Goal: Find specific page/section

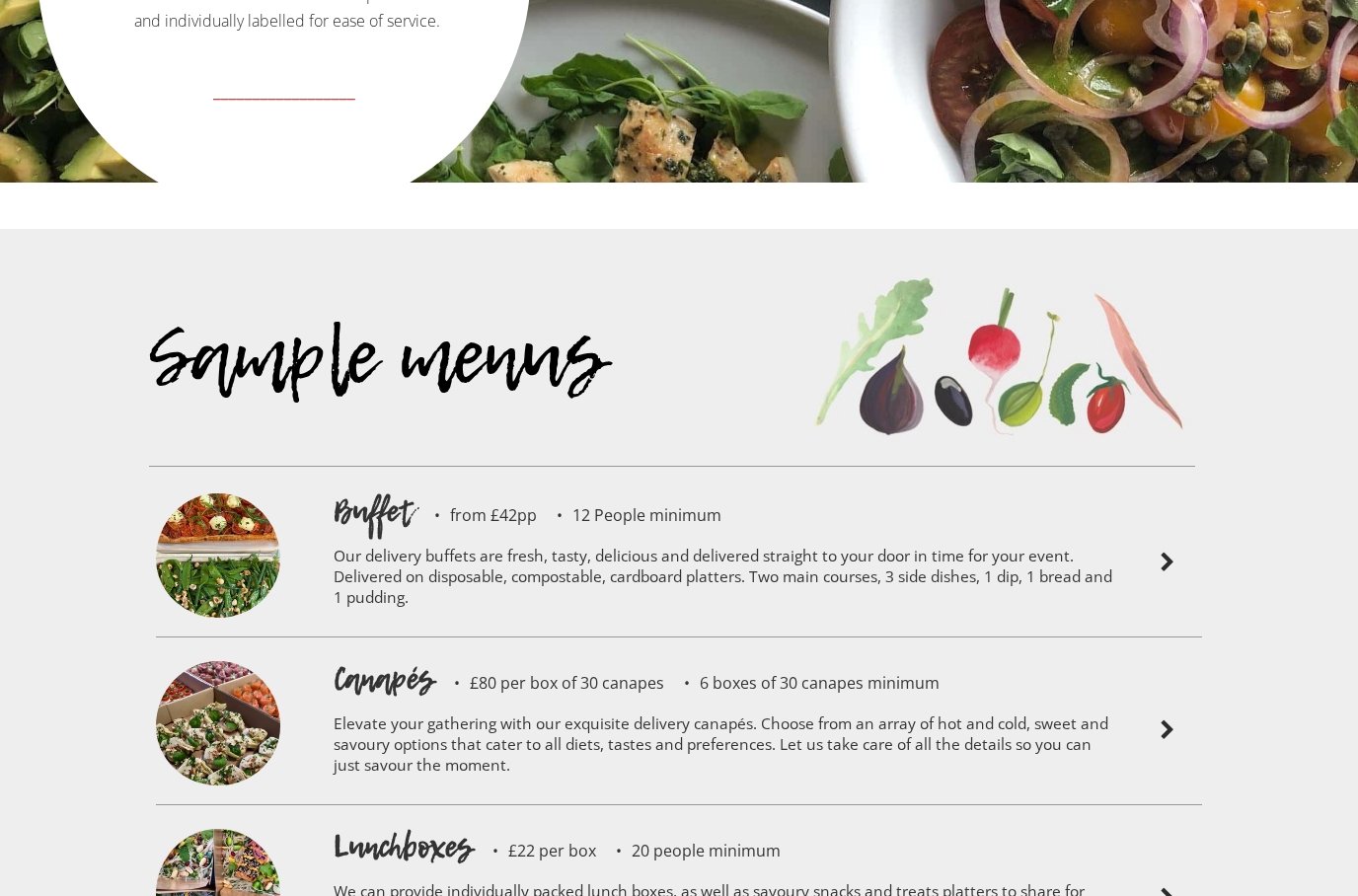
scroll to position [4200, 0]
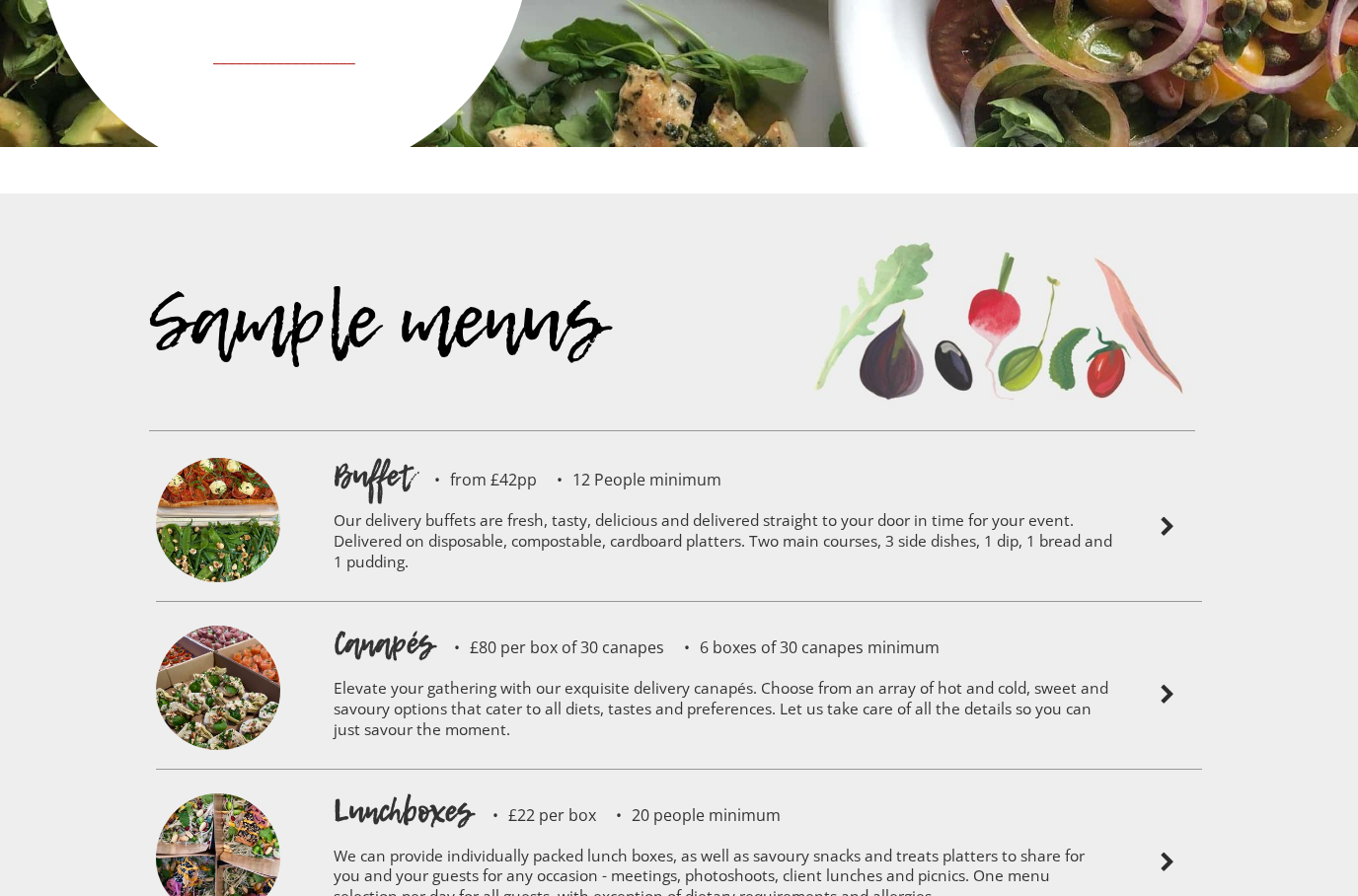
click at [1185, 639] on div at bounding box center [1167, 695] width 89 height 147
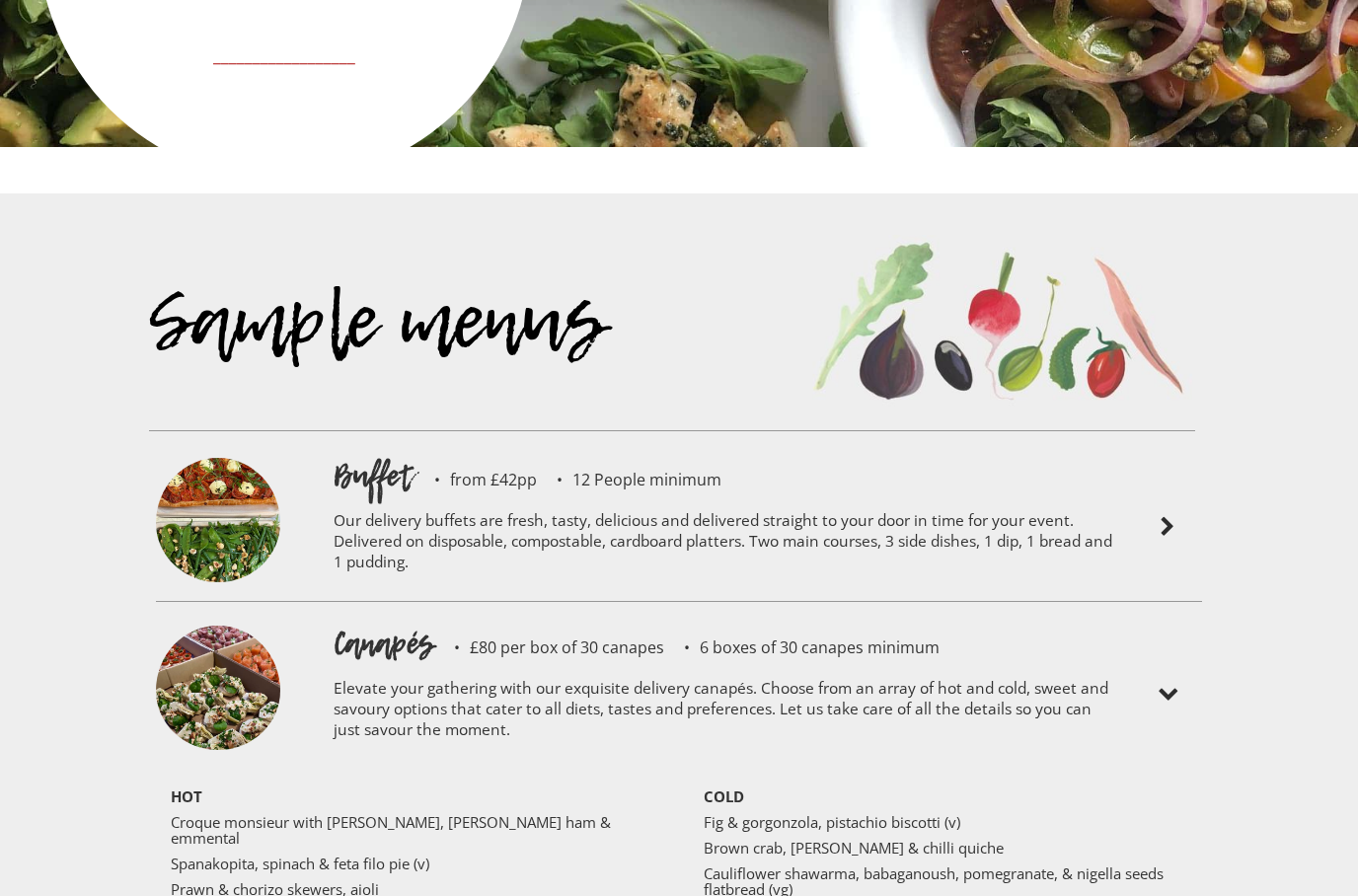
click at [1183, 641] on div at bounding box center [1167, 695] width 89 height 147
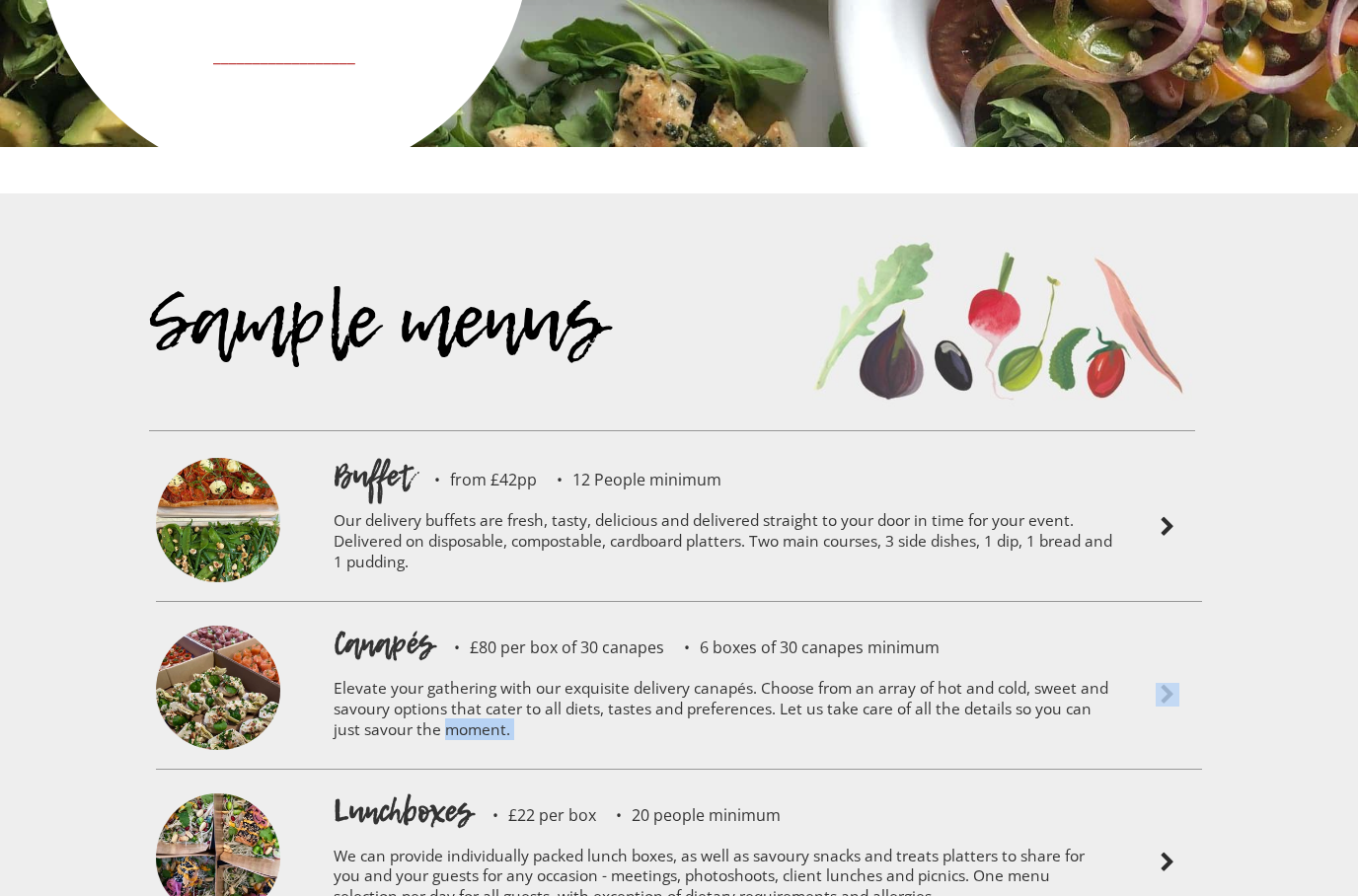
click at [1183, 641] on div at bounding box center [1167, 695] width 89 height 147
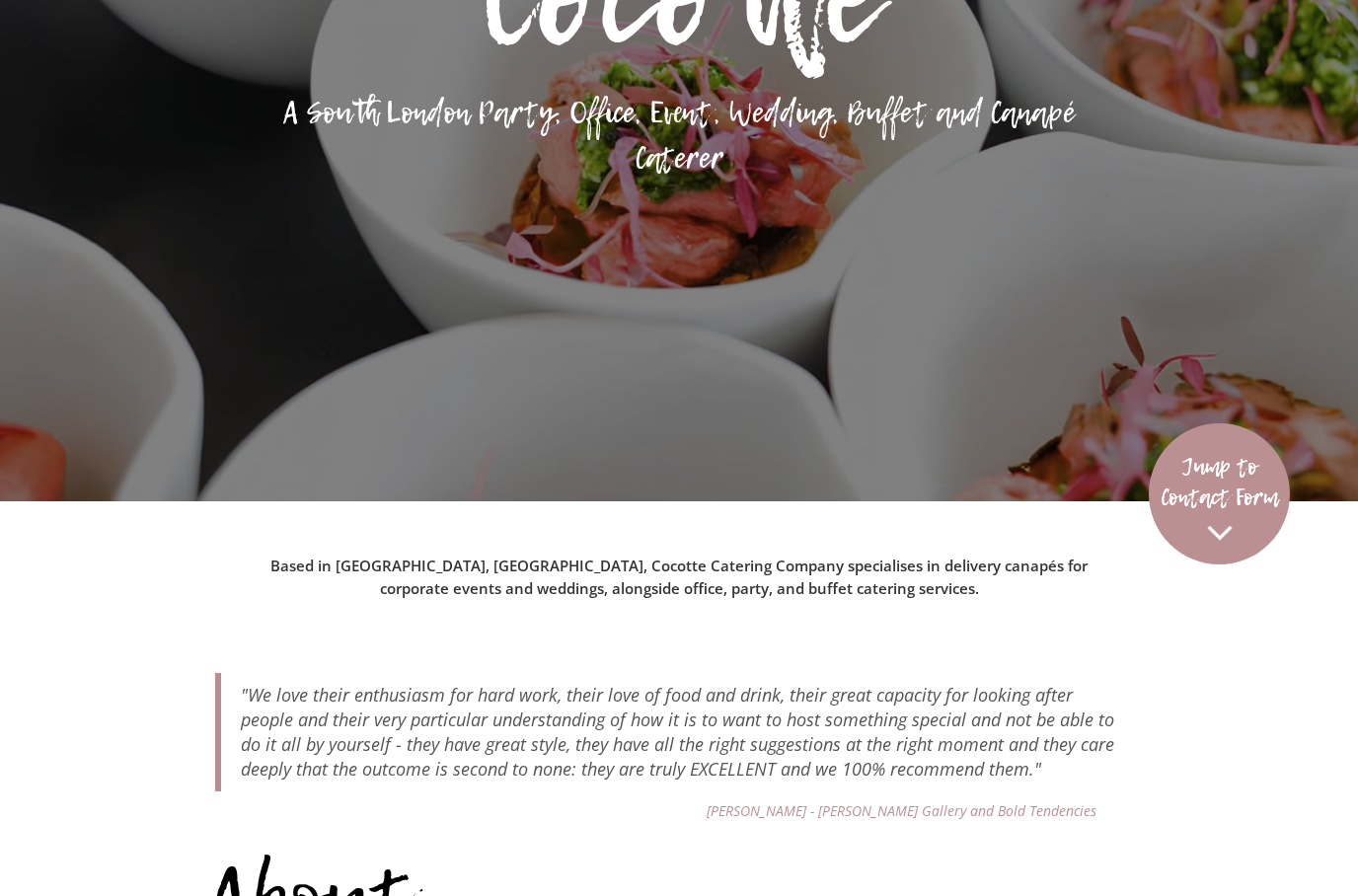
scroll to position [0, 0]
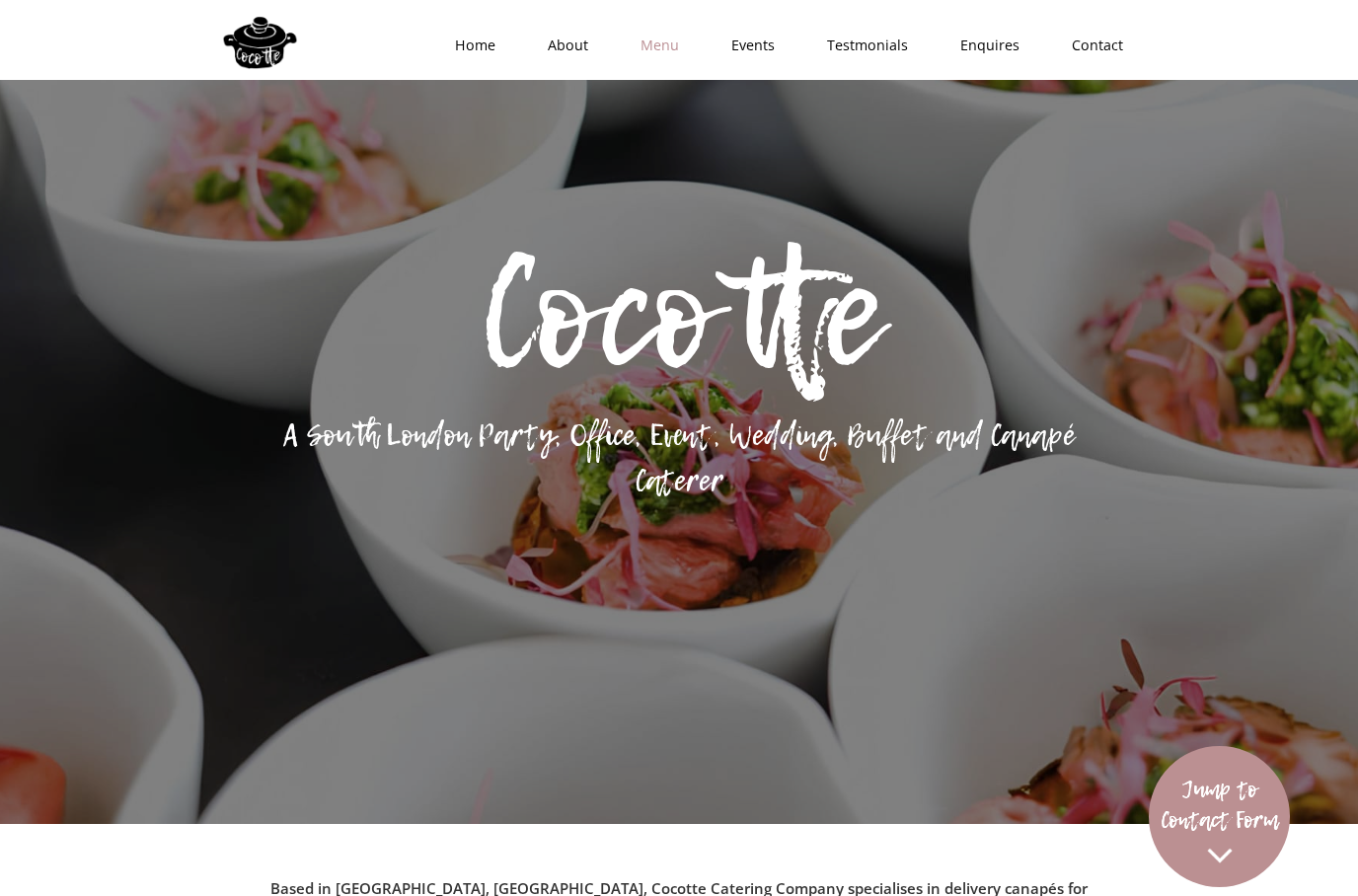
click at [677, 51] on link "Menu" at bounding box center [653, 46] width 91 height 60
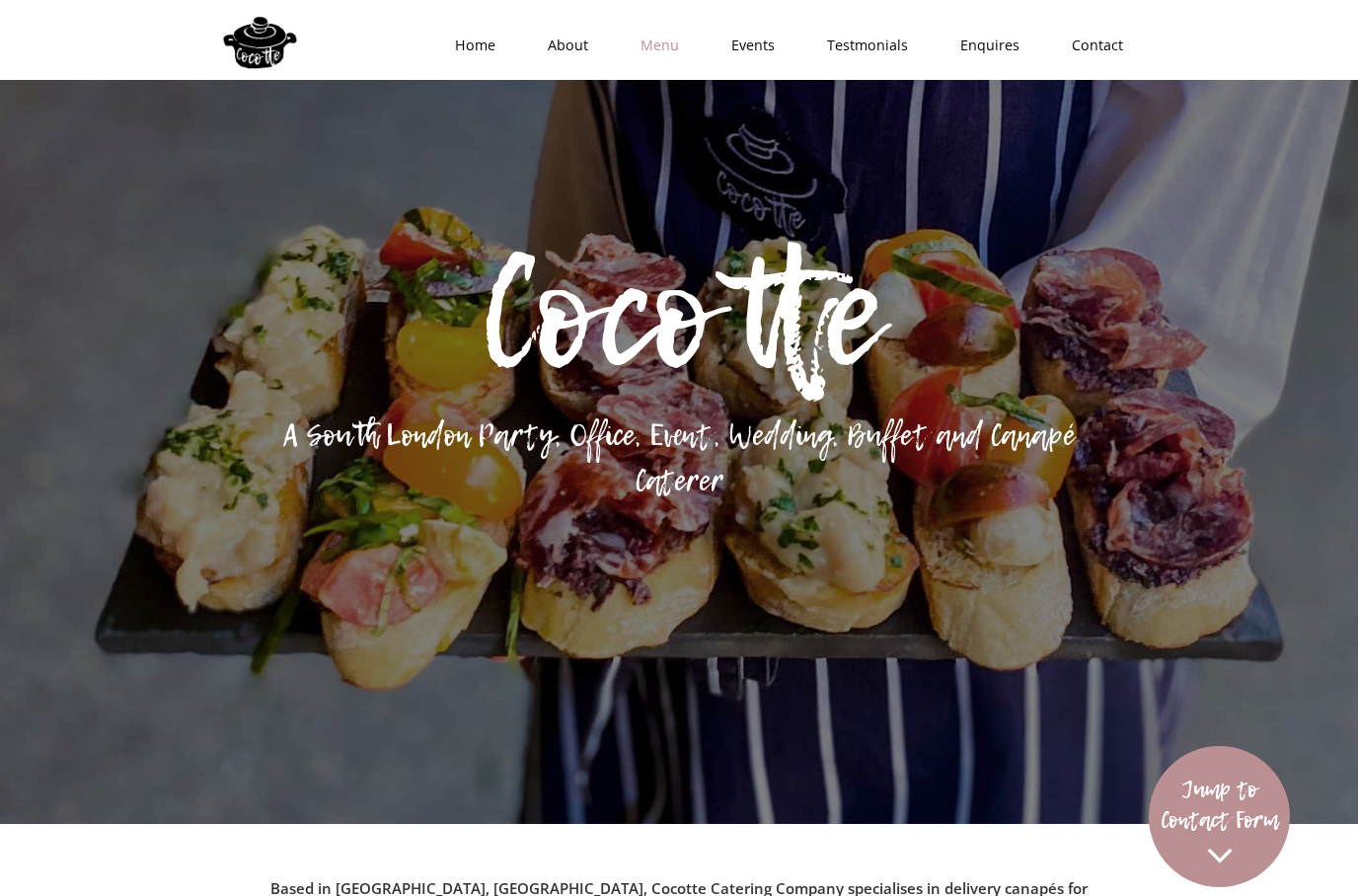
click at [673, 56] on link "Menu" at bounding box center [653, 46] width 91 height 60
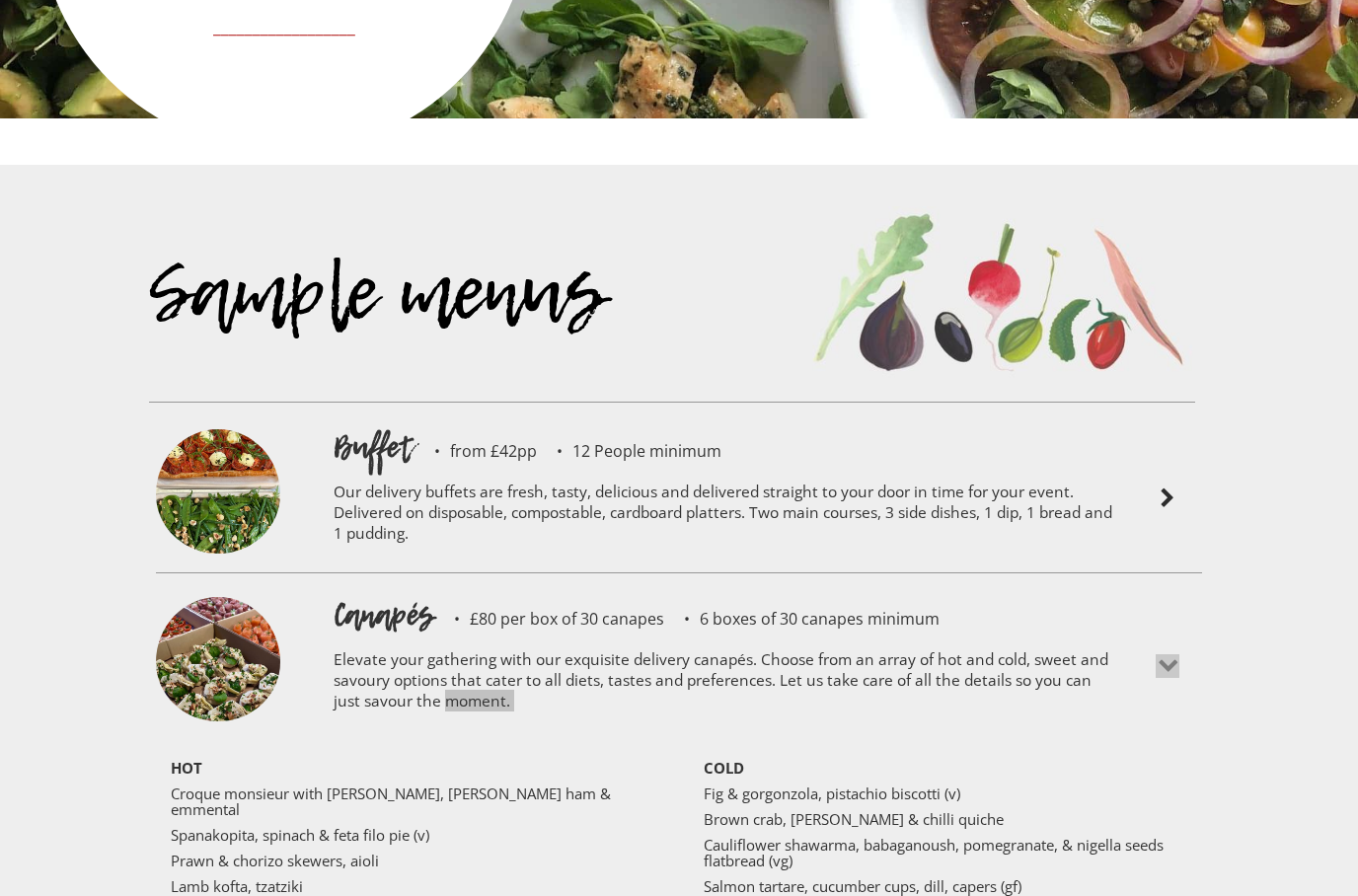
scroll to position [4227, 0]
click at [1166, 654] on img at bounding box center [1168, 666] width 24 height 24
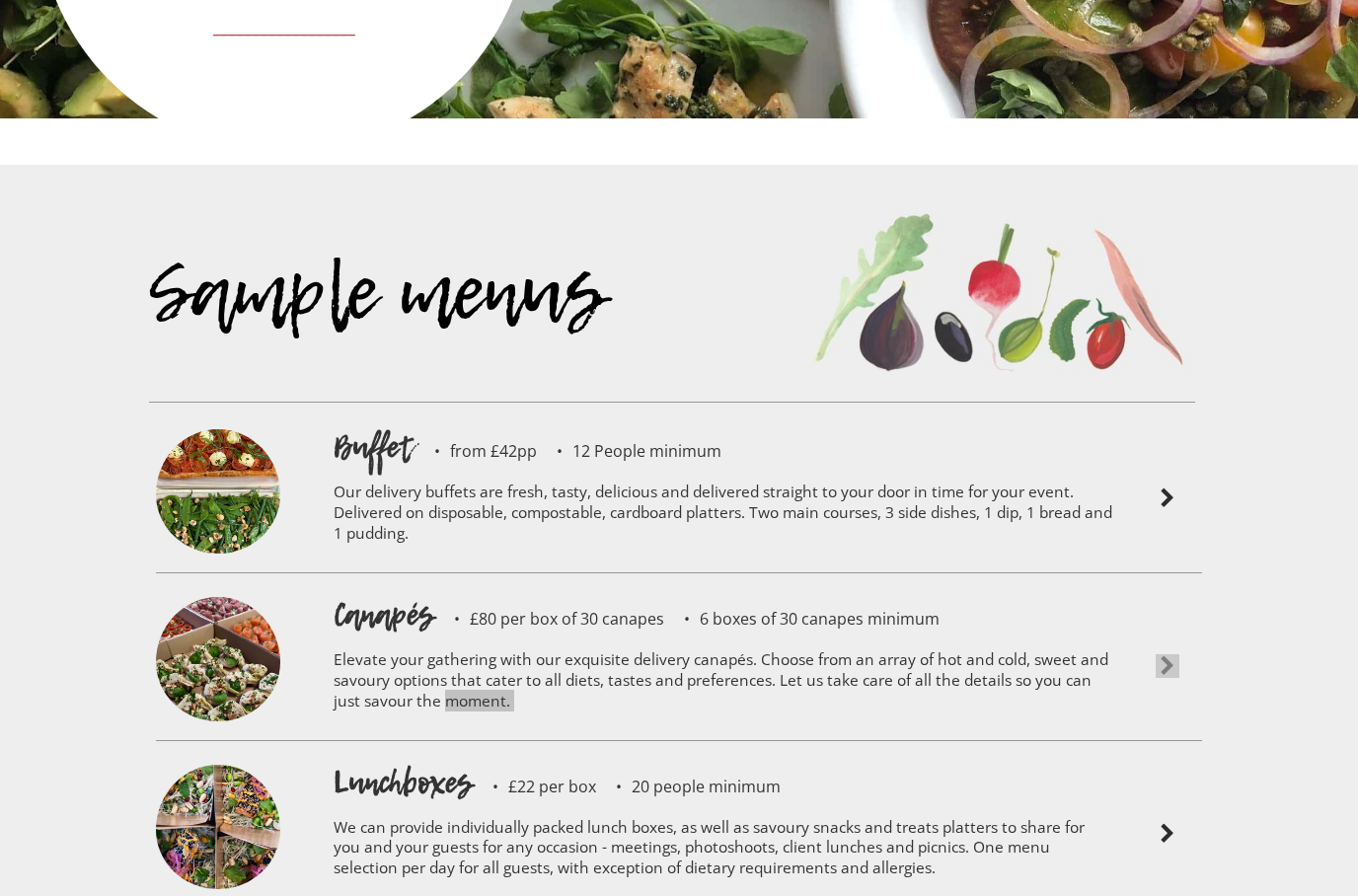
click at [1167, 654] on img at bounding box center [1168, 666] width 24 height 24
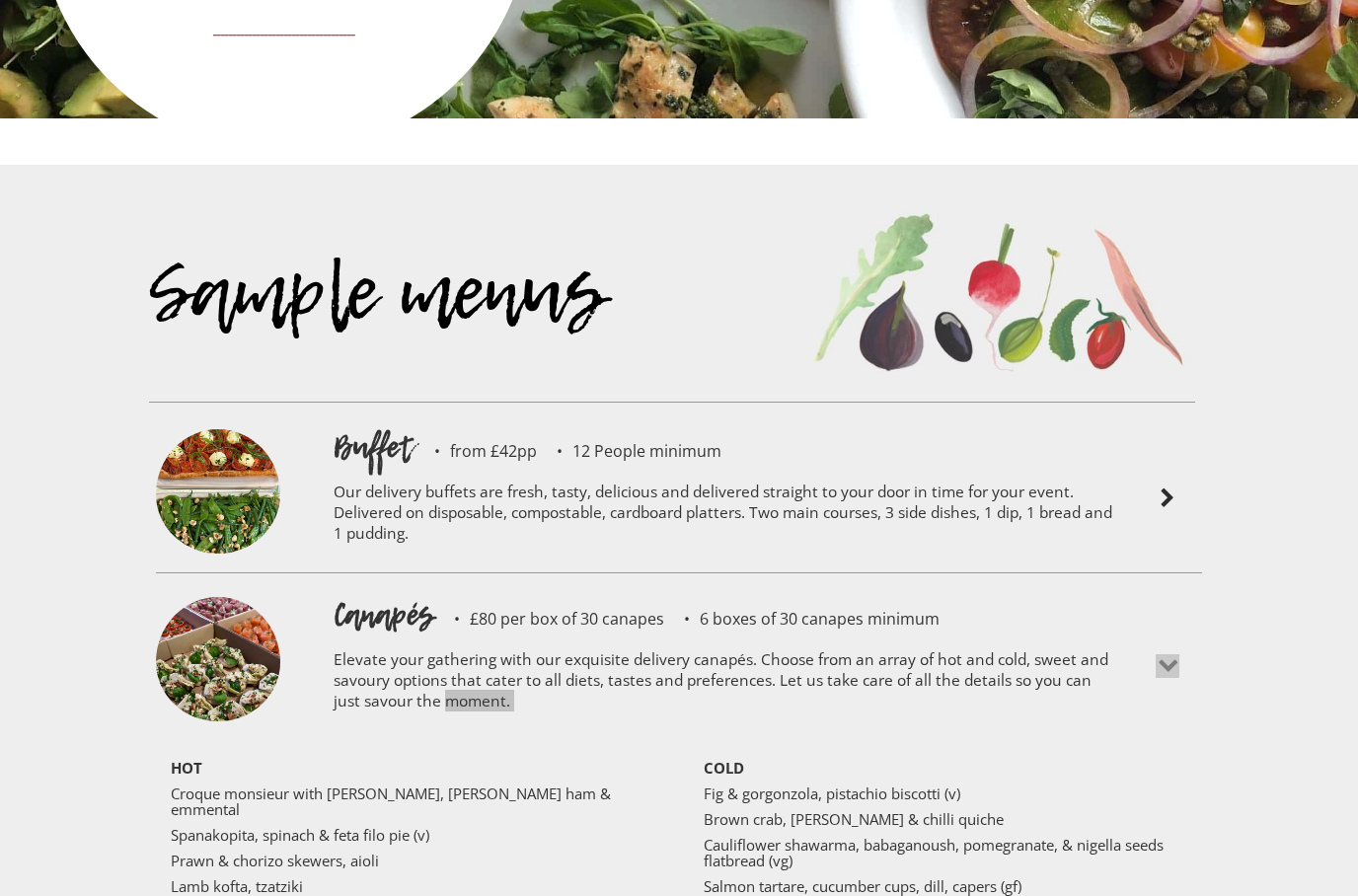
click at [1167, 654] on img at bounding box center [1168, 666] width 24 height 24
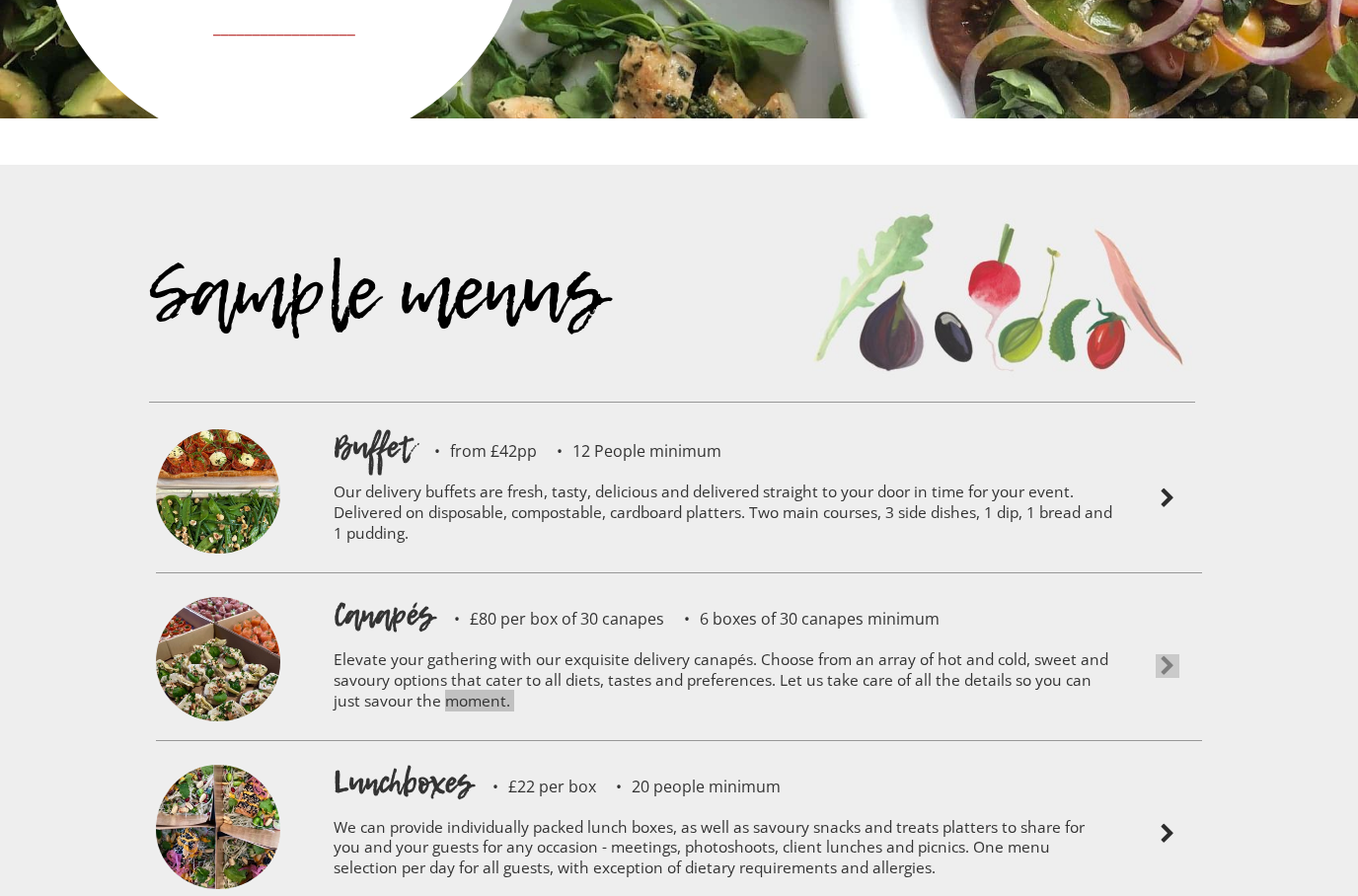
click at [1175, 821] on img at bounding box center [1168, 833] width 24 height 24
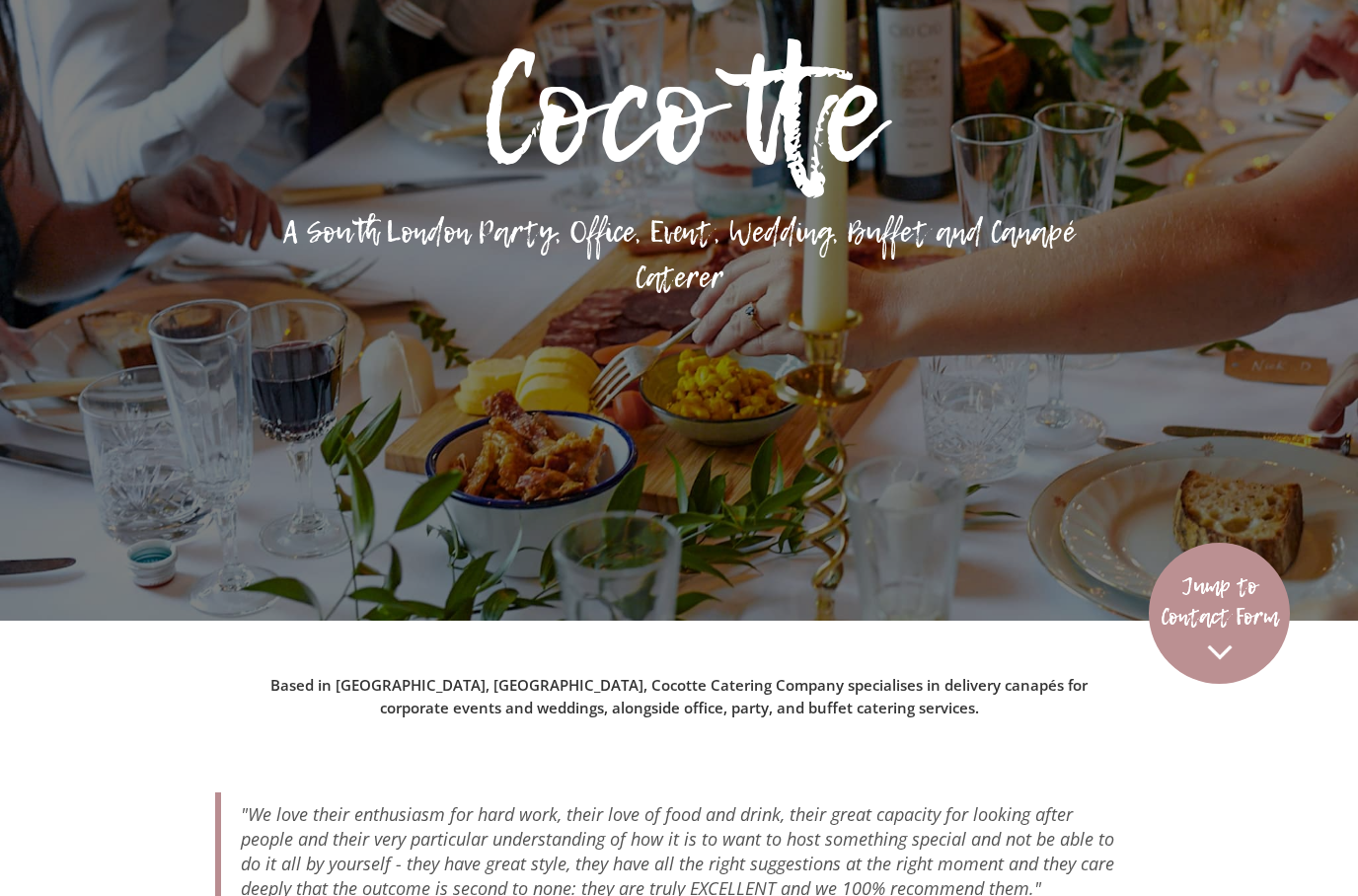
scroll to position [95, 0]
